Goal: Navigation & Orientation: Go to known website

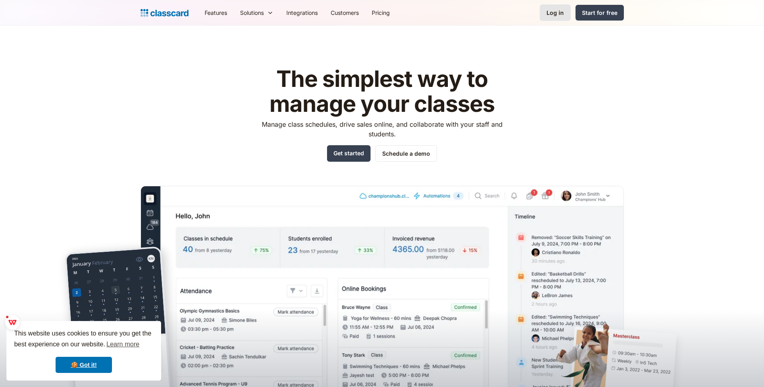
click at [557, 10] on div "Log in" at bounding box center [554, 12] width 17 height 8
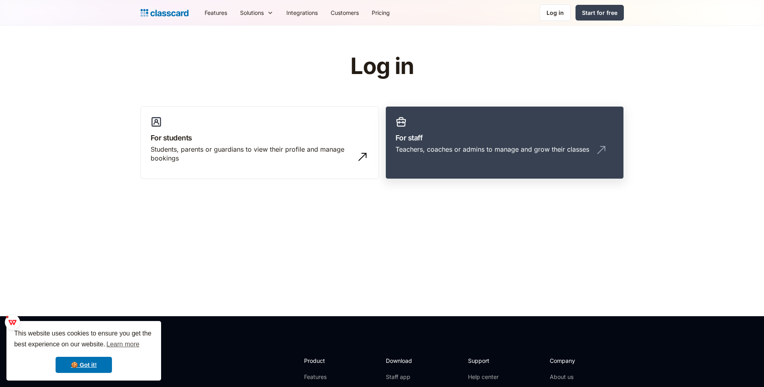
click at [441, 153] on div "Teachers, coaches or admins to manage and grow their classes" at bounding box center [492, 149] width 194 height 9
